Goal: Task Accomplishment & Management: Manage account settings

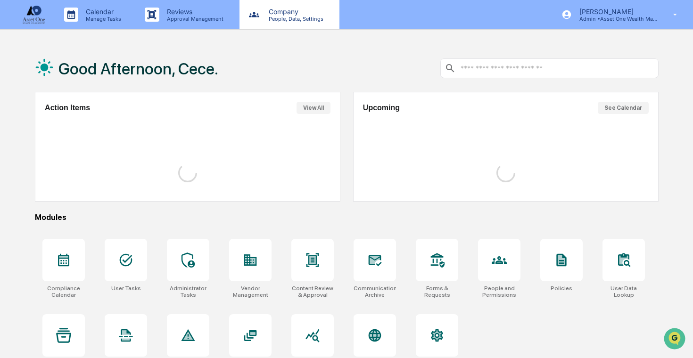
click at [314, 13] on p "Company" at bounding box center [294, 12] width 67 height 8
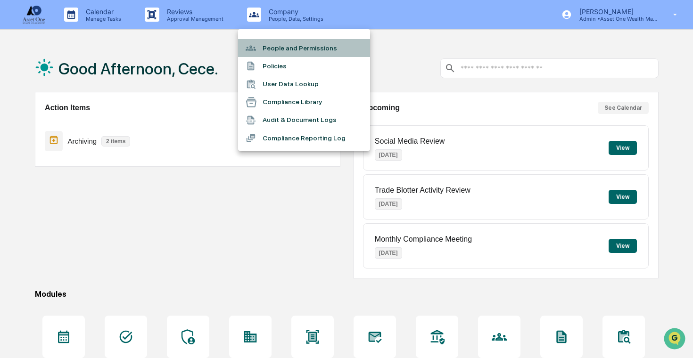
click at [313, 43] on li "People and Permissions" at bounding box center [304, 48] width 132 height 18
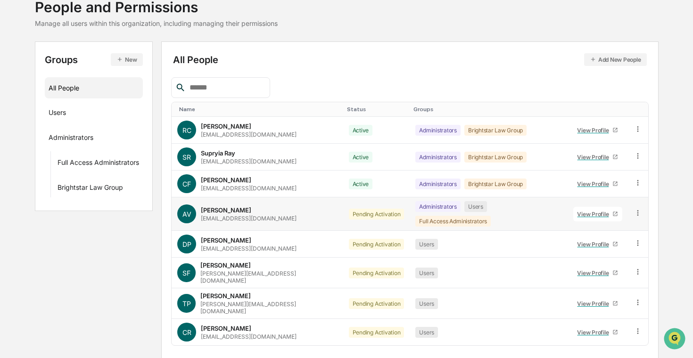
scroll to position [80, 0]
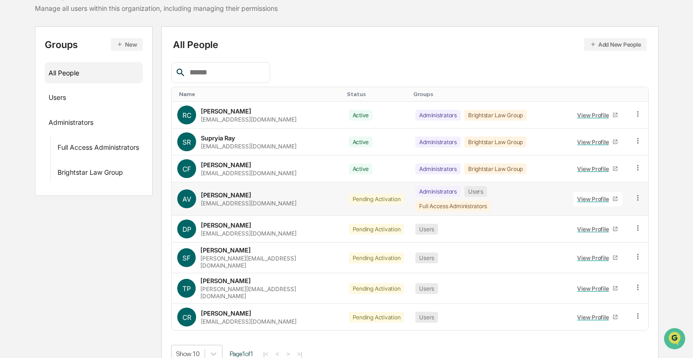
click at [635, 194] on icon at bounding box center [638, 198] width 9 height 9
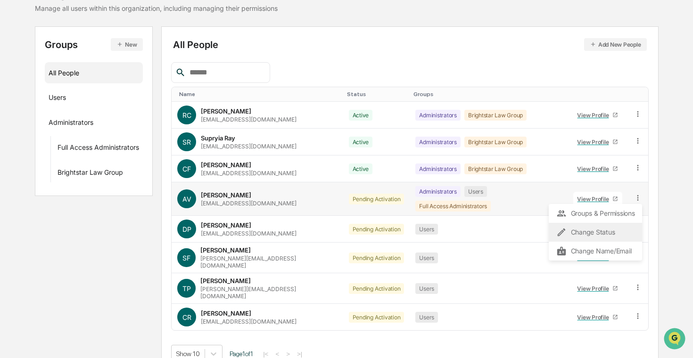
click at [610, 229] on div "Change Status" at bounding box center [595, 232] width 78 height 11
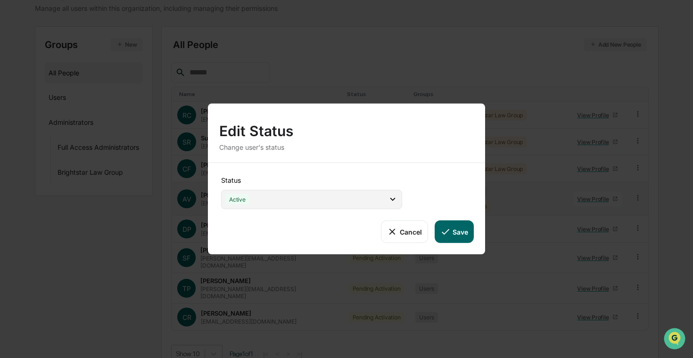
click at [330, 193] on div "Active" at bounding box center [311, 199] width 181 height 19
click at [462, 228] on button "Save" at bounding box center [454, 232] width 39 height 23
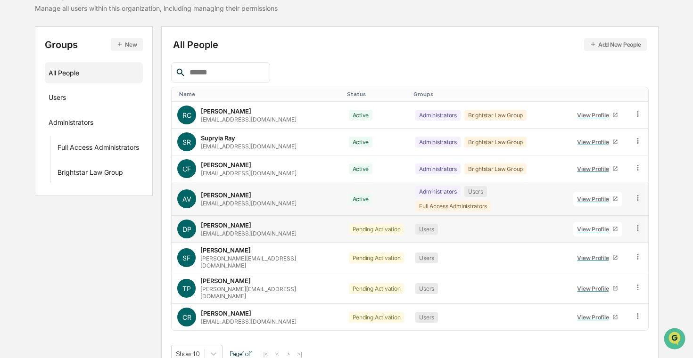
click at [635, 224] on icon at bounding box center [638, 228] width 9 height 9
click at [597, 257] on div "Change Status" at bounding box center [595, 262] width 78 height 11
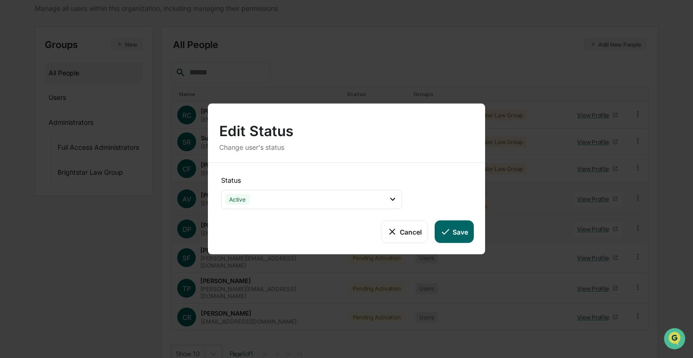
click at [455, 227] on button "Save" at bounding box center [454, 232] width 39 height 23
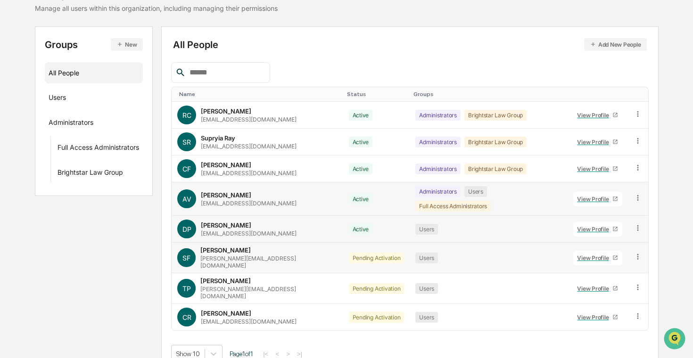
click at [639, 253] on icon at bounding box center [638, 257] width 9 height 9
click at [586, 286] on div "Change Status" at bounding box center [595, 291] width 78 height 11
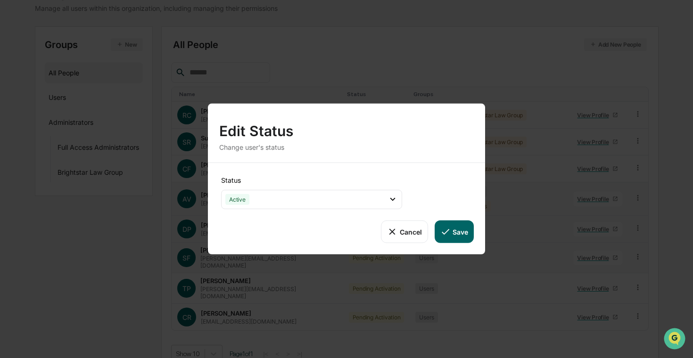
click at [446, 237] on icon at bounding box center [445, 232] width 10 height 10
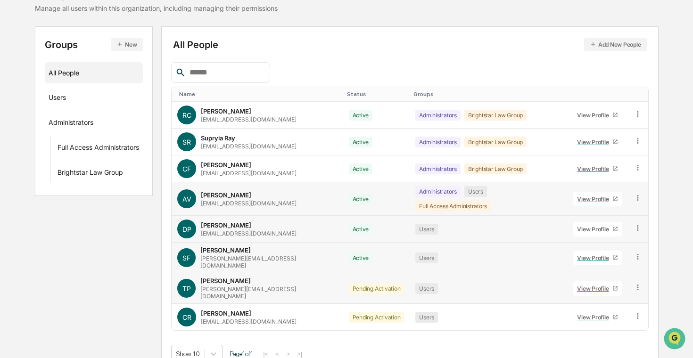
click at [638, 283] on icon at bounding box center [638, 287] width 9 height 9
click at [602, 316] on div "Change Status" at bounding box center [595, 321] width 78 height 11
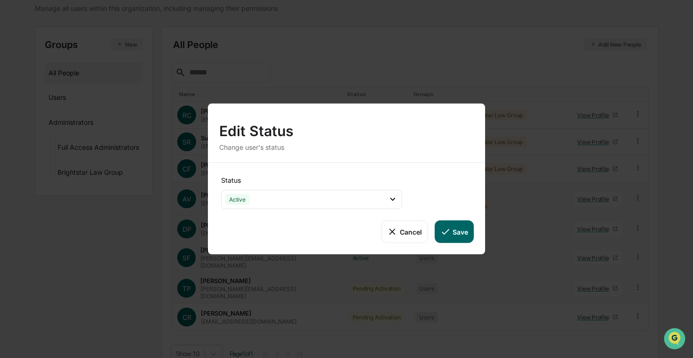
click at [459, 233] on button "Save" at bounding box center [454, 232] width 39 height 23
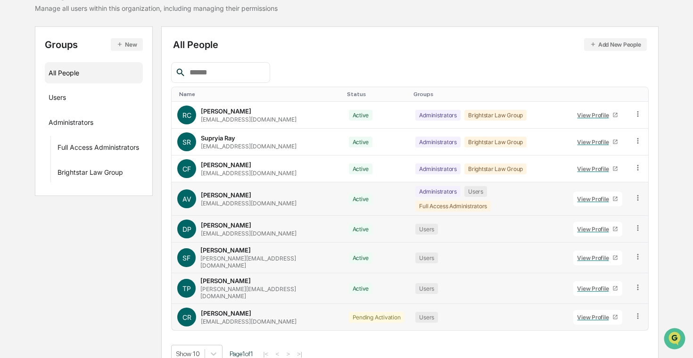
click at [634, 312] on icon at bounding box center [638, 316] width 9 height 9
click at [601, 345] on div "Change Status" at bounding box center [595, 350] width 78 height 11
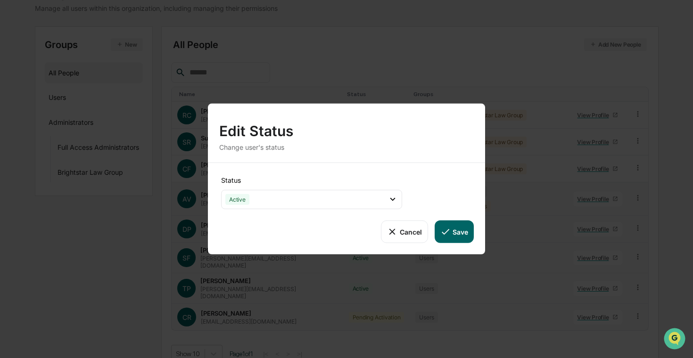
click at [462, 239] on button "Save" at bounding box center [454, 232] width 39 height 23
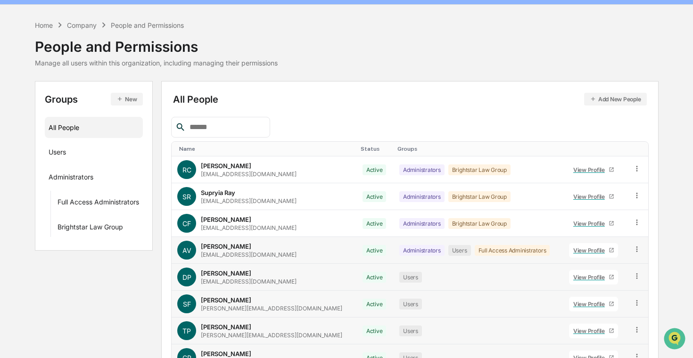
scroll to position [0, 0]
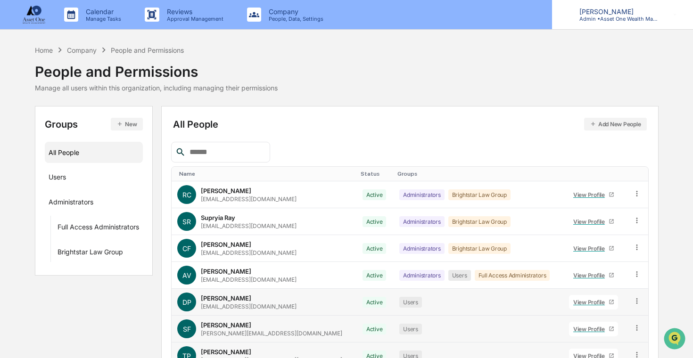
click at [652, 8] on p "[PERSON_NAME]" at bounding box center [616, 12] width 88 height 8
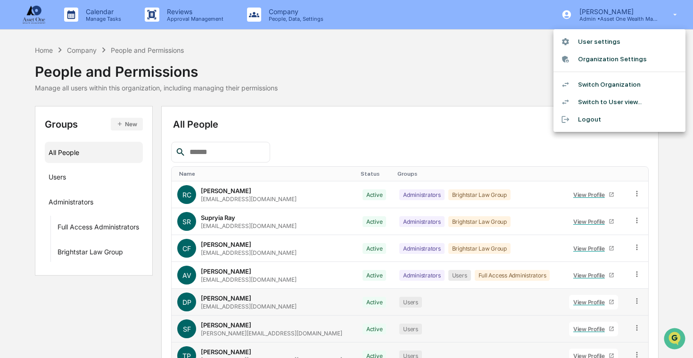
click at [625, 83] on li "Switch Organization" at bounding box center [620, 84] width 132 height 17
